Goal: Information Seeking & Learning: Understand process/instructions

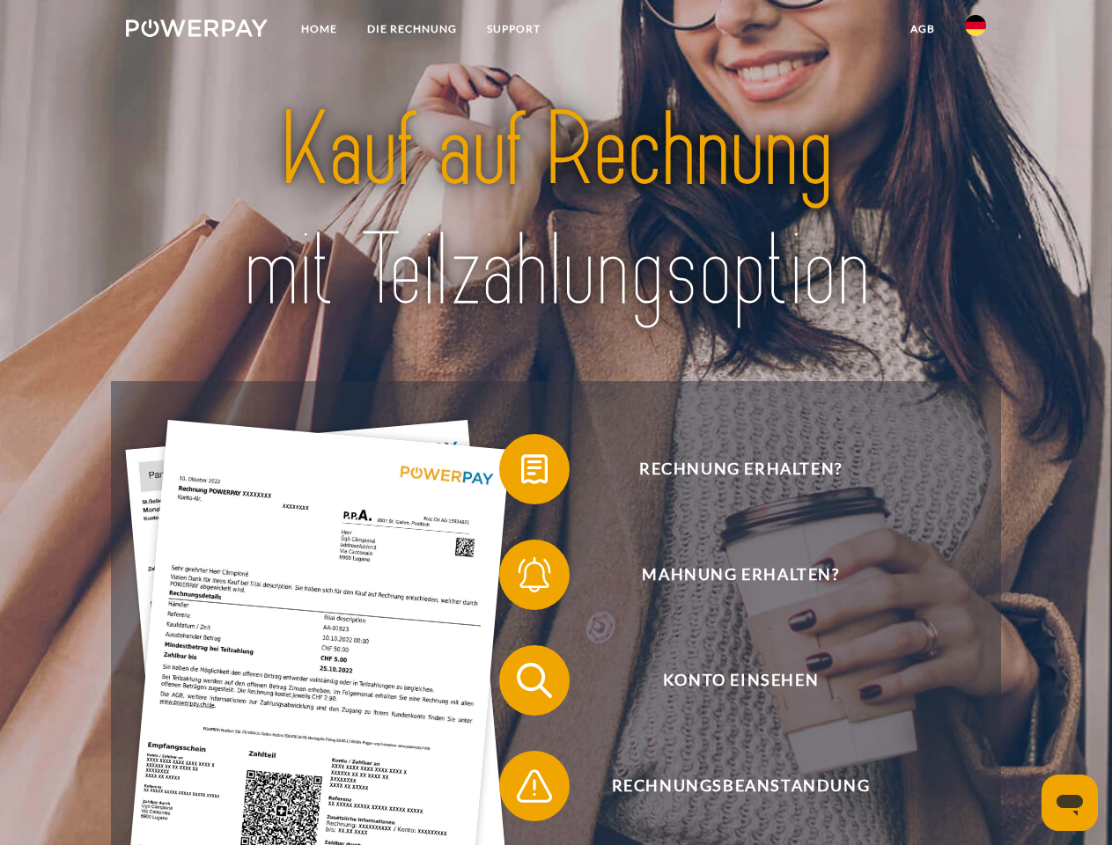
click at [196, 31] on img at bounding box center [197, 28] width 142 height 18
click at [975, 31] on img at bounding box center [975, 25] width 21 height 21
click at [922, 29] on link "agb" at bounding box center [922, 29] width 55 height 32
click at [521, 473] on span at bounding box center [508, 469] width 88 height 88
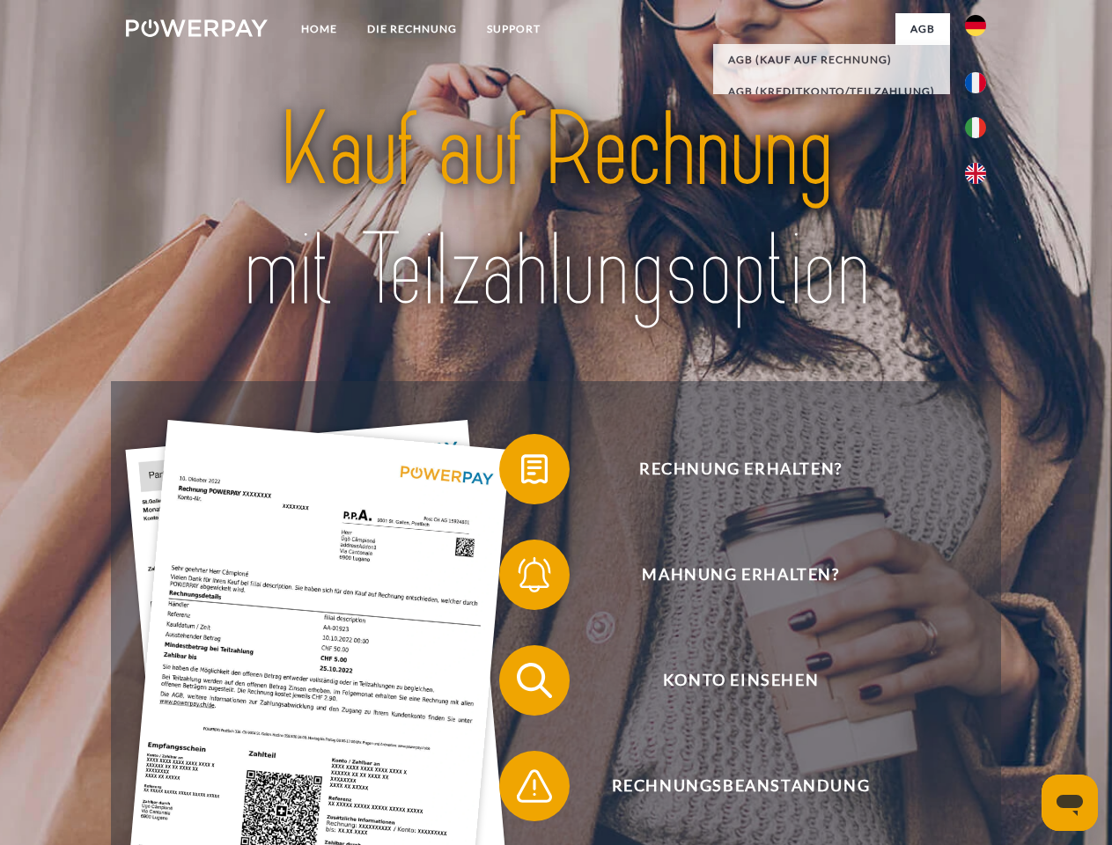
click at [521, 578] on span at bounding box center [508, 575] width 88 height 88
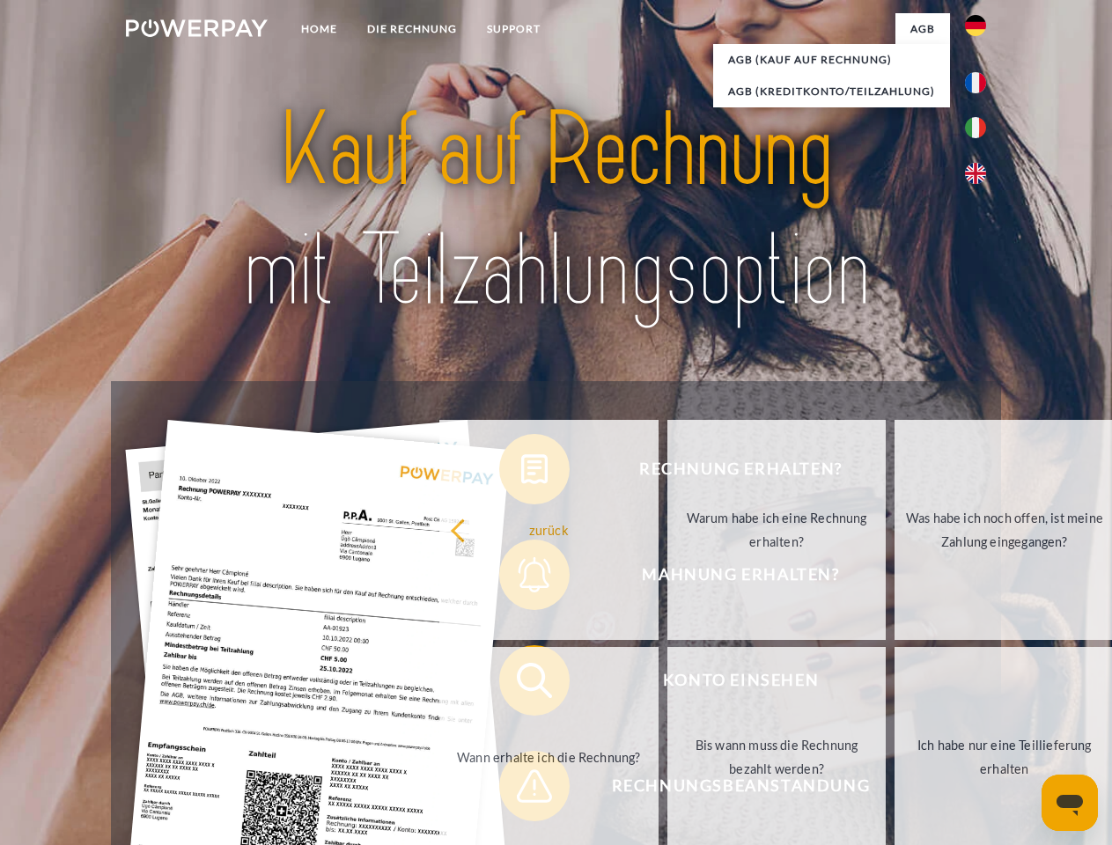
click at [667, 684] on link "Bis wann muss die Rechnung bezahlt werden?" at bounding box center [776, 757] width 219 height 220
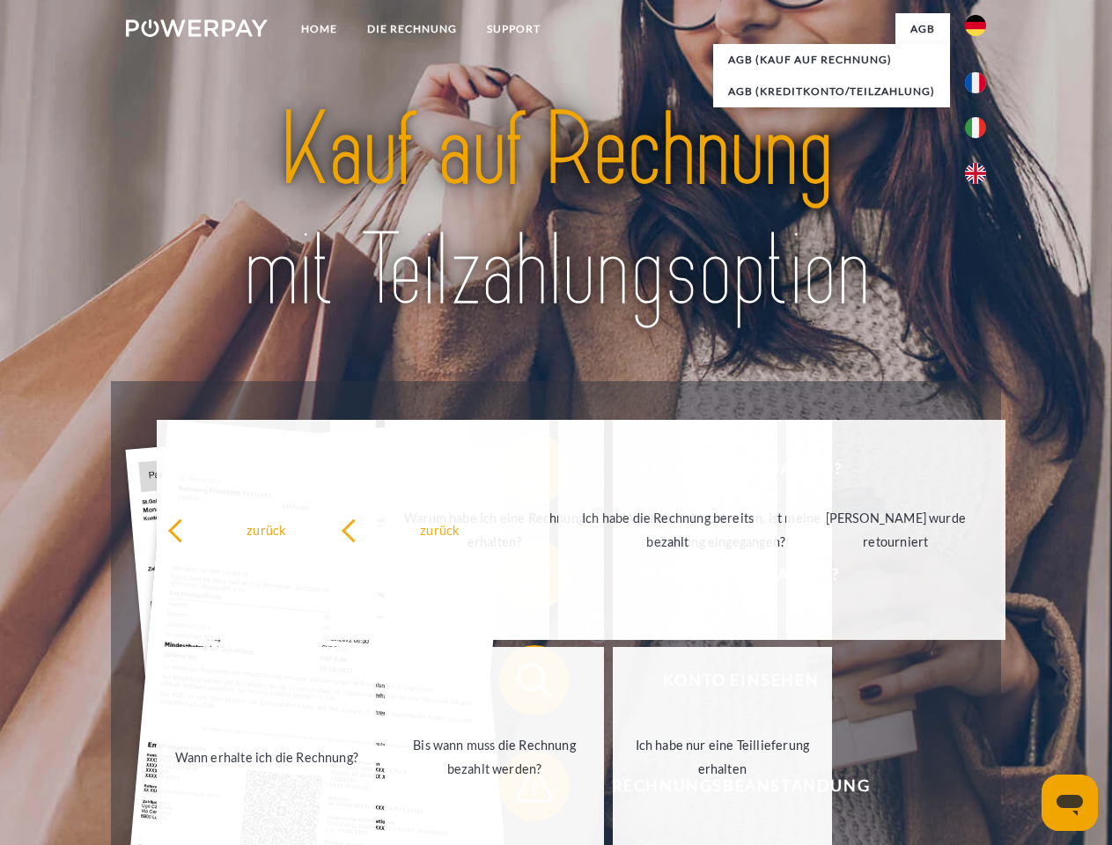
click at [521, 790] on span at bounding box center [508, 786] width 88 height 88
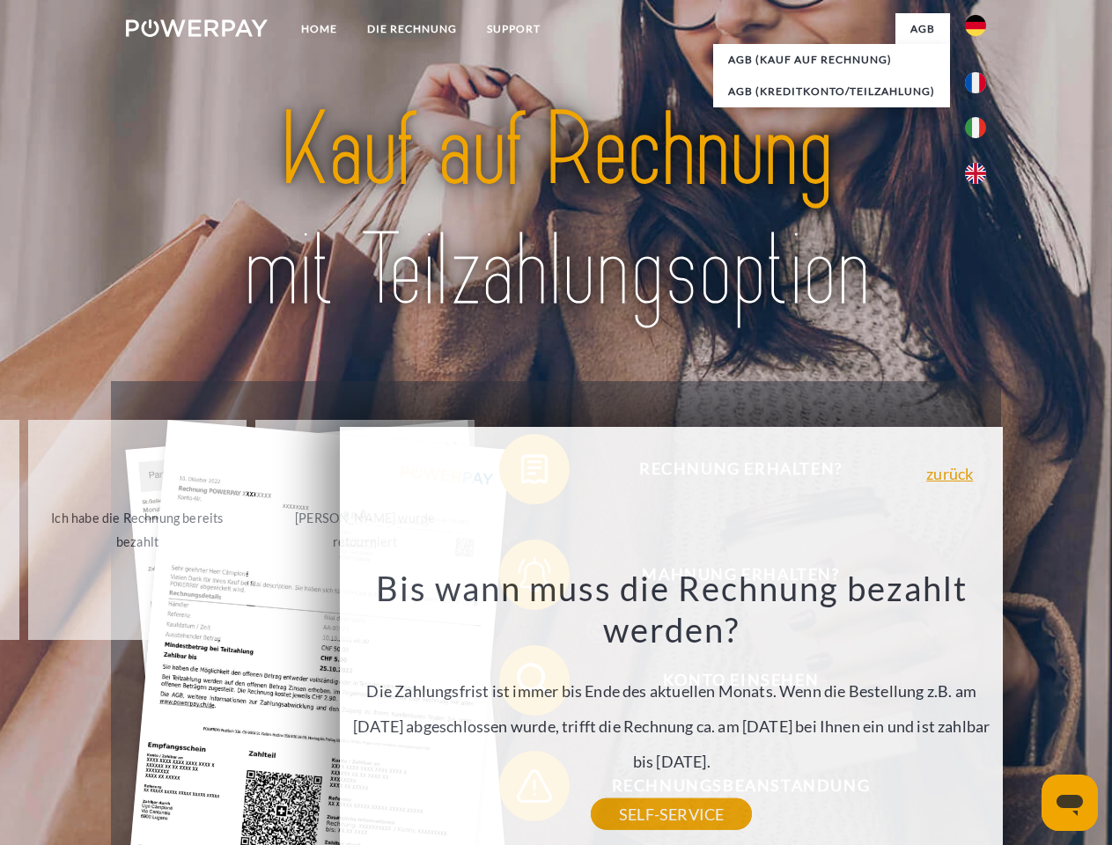
click at [1070, 803] on icon "Messaging-Fenster öffnen" at bounding box center [1069, 805] width 26 height 21
